Goal: Find specific page/section: Find specific page/section

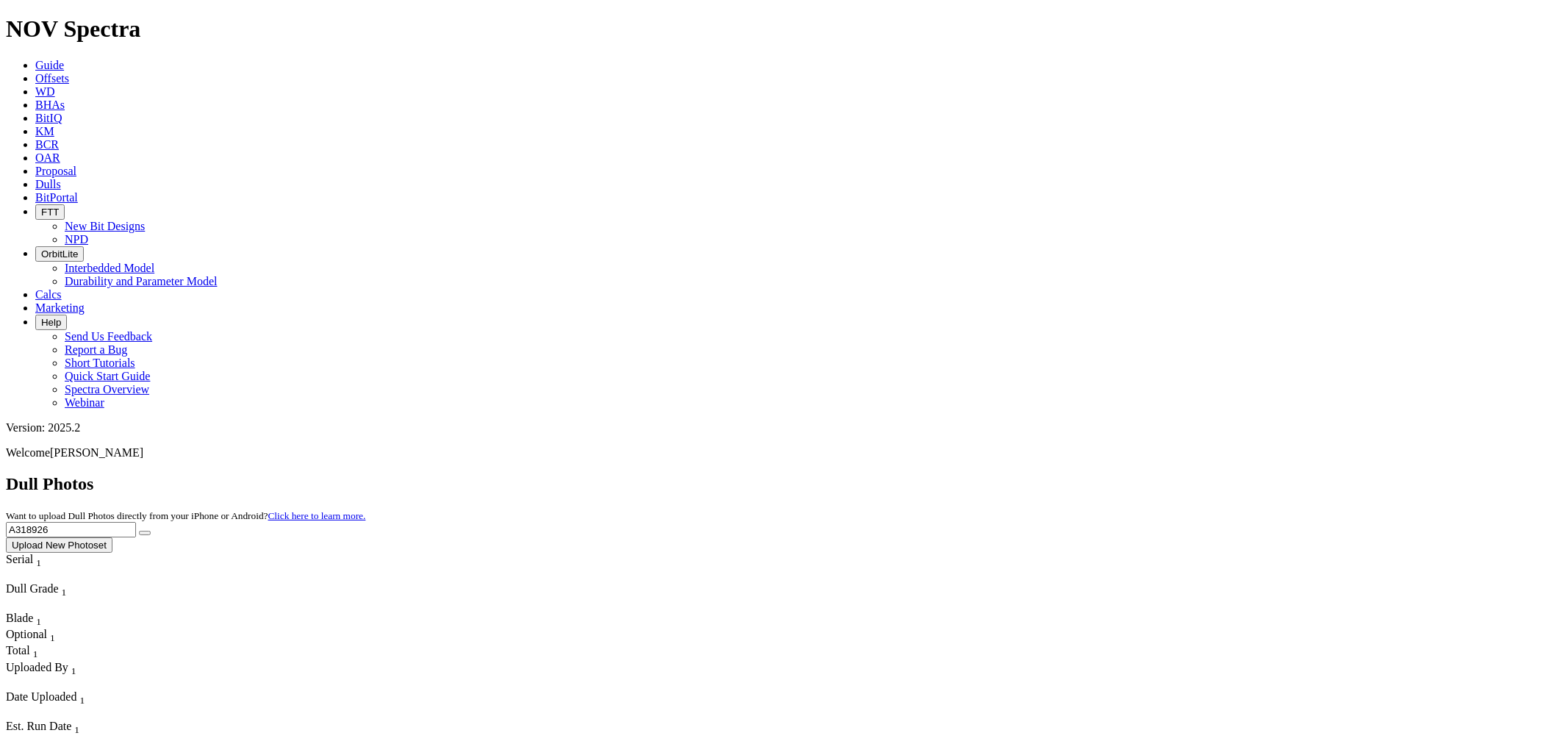
drag, startPoint x: 1277, startPoint y: 64, endPoint x: 1102, endPoint y: 69, distance: 175.1
click at [1102, 474] on div "Dull Photos Want to upload Dull Photos directly from your iPhone or Android? Cl…" at bounding box center [784, 513] width 1557 height 79
type input "a319103"
click at [139, 530] on button "submit" at bounding box center [145, 532] width 12 height 4
drag, startPoint x: 1351, startPoint y: 66, endPoint x: 1340, endPoint y: 66, distance: 11.0
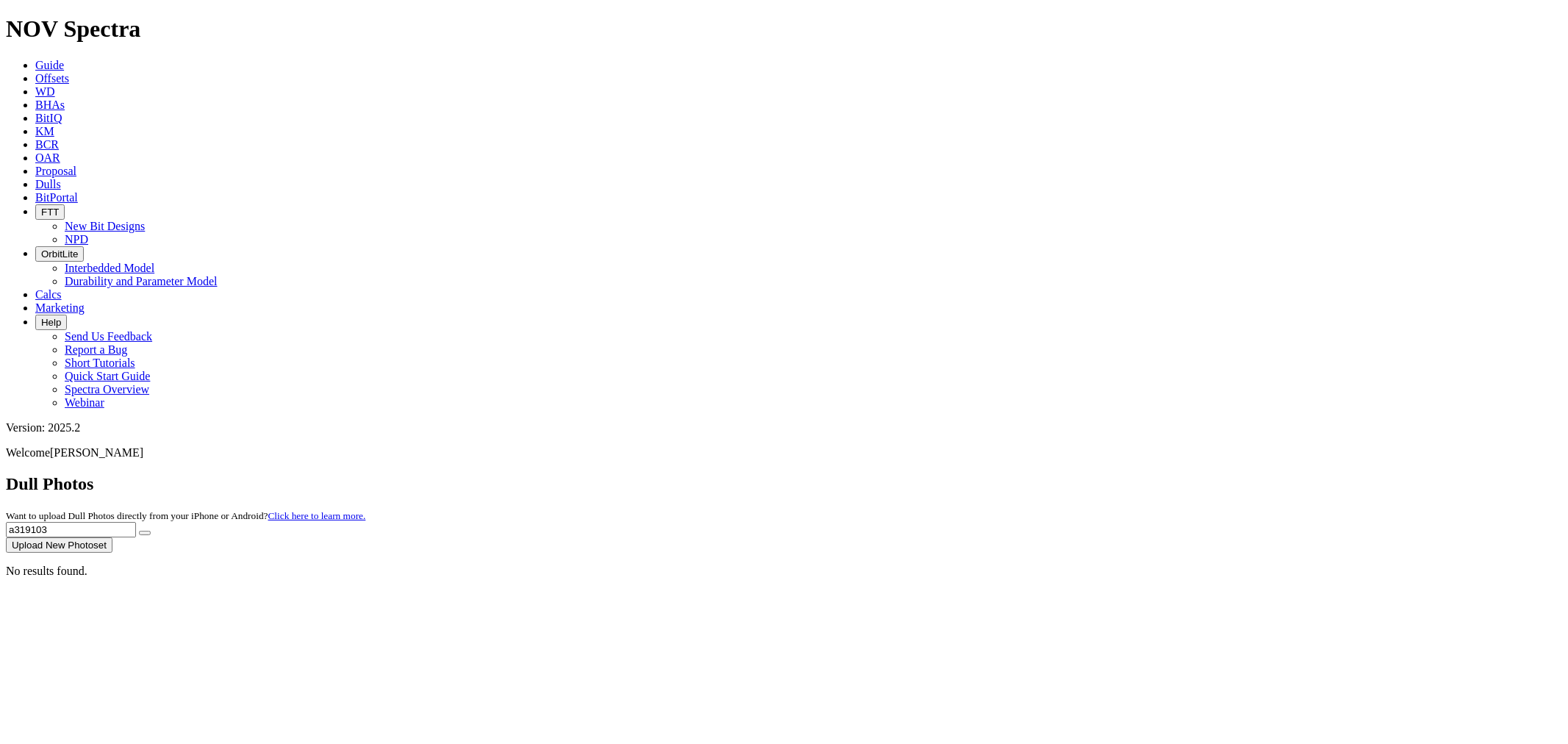
click at [136, 522] on input "a319103" at bounding box center [71, 529] width 130 height 16
click at [139, 530] on button "submit" at bounding box center [145, 532] width 12 height 4
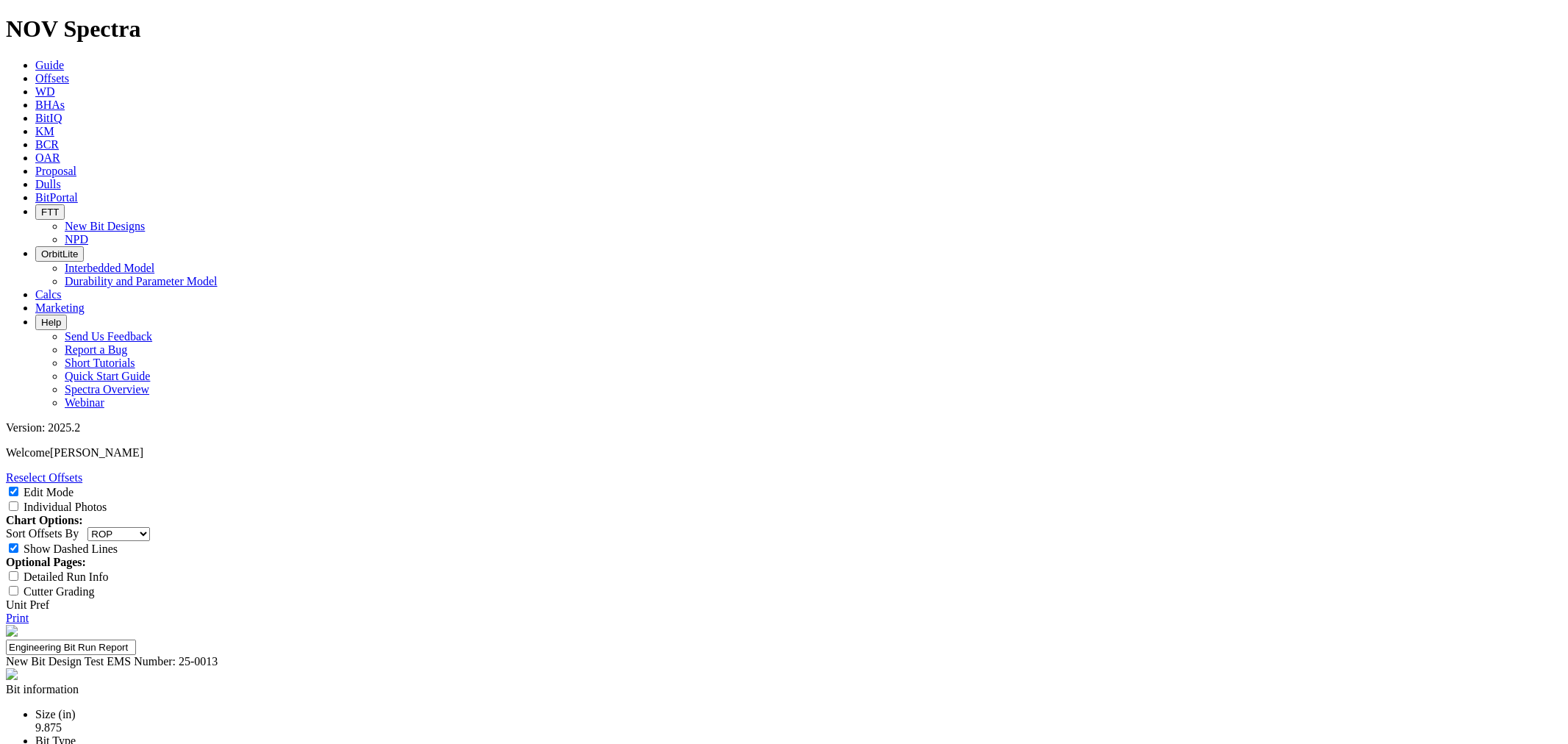
select select "string:RunROP"
select select "New Bit Design"
select select "number:1"
select select "string:C"
select select "string:WT"
